Goal: Information Seeking & Learning: Find specific fact

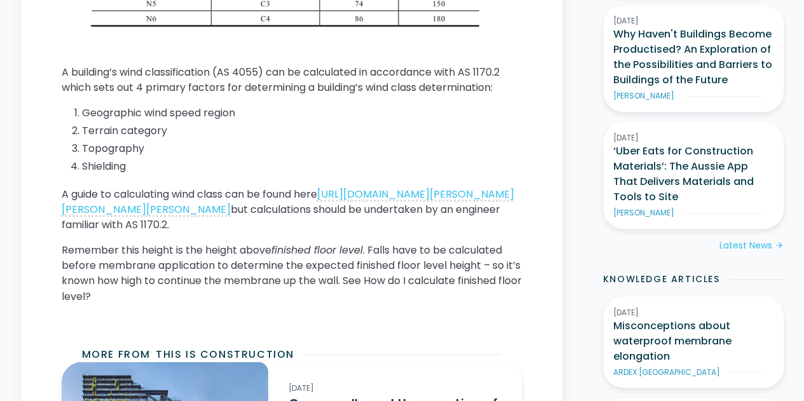
scroll to position [954, 0]
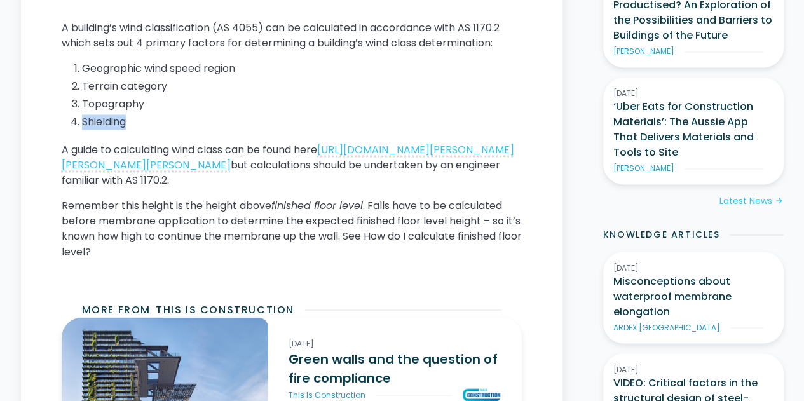
drag, startPoint x: 453, startPoint y: 131, endPoint x: 464, endPoint y: 109, distance: 25.0
click at [464, 109] on div "AS 4654.2 stipulates the requirement for upward vertical termination height of …" at bounding box center [292, 4] width 460 height 532
click at [439, 223] on p "Remember this height is the height above finished floor level . Falls have to b…" at bounding box center [292, 228] width 460 height 61
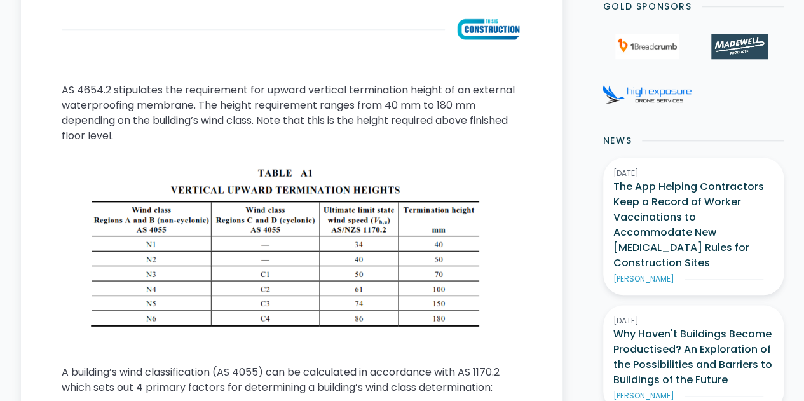
scroll to position [608, 0]
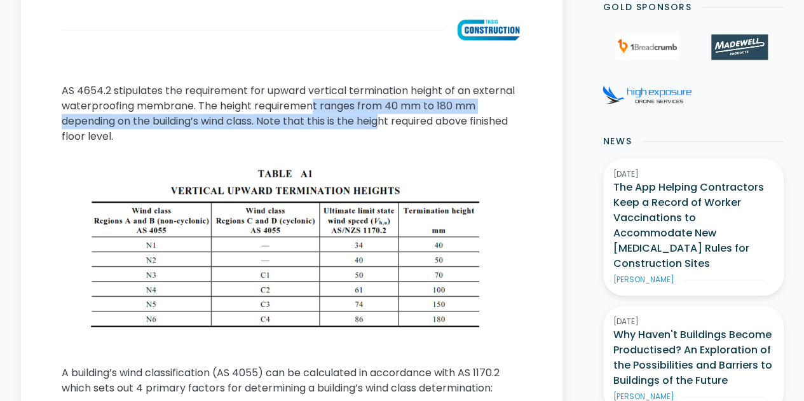
drag, startPoint x: 314, startPoint y: 109, endPoint x: 383, endPoint y: 119, distance: 69.3
click at [383, 119] on p "AS 4654.2 stipulates the requirement for upward vertical termination height of …" at bounding box center [292, 113] width 460 height 61
click at [384, 125] on p "AS 4654.2 stipulates the requirement for upward vertical termination height of …" at bounding box center [292, 113] width 460 height 61
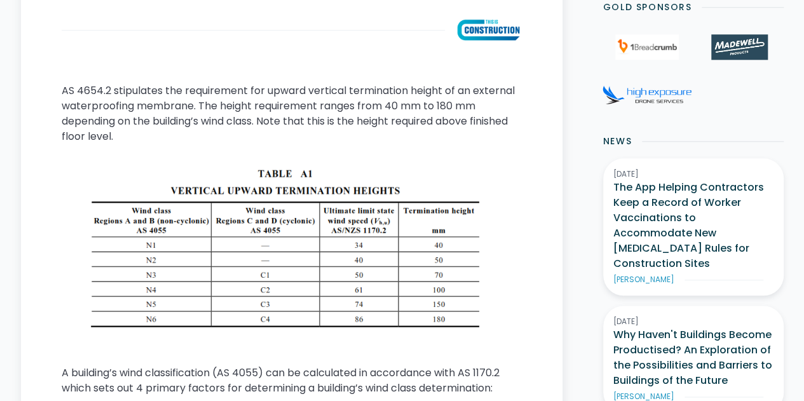
click at [145, 135] on p "AS 4654.2 stipulates the requirement for upward vertical termination height of …" at bounding box center [292, 113] width 460 height 61
click at [185, 102] on p "AS 4654.2 stipulates the requirement for upward vertical termination height of …" at bounding box center [292, 113] width 460 height 61
